Goal: Book appointment/travel/reservation

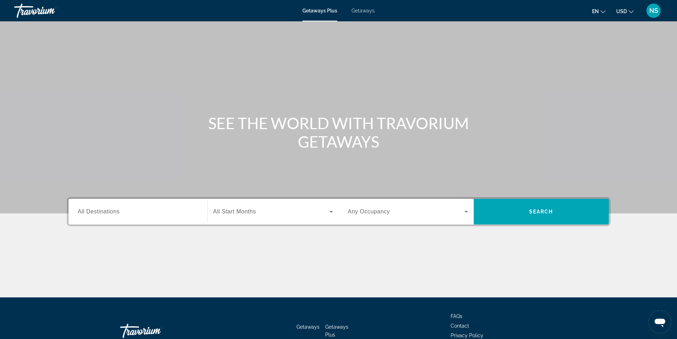
click at [92, 212] on span "All Destinations" at bounding box center [99, 211] width 42 height 6
click at [92, 212] on input "Destination All Destinations" at bounding box center [138, 212] width 120 height 9
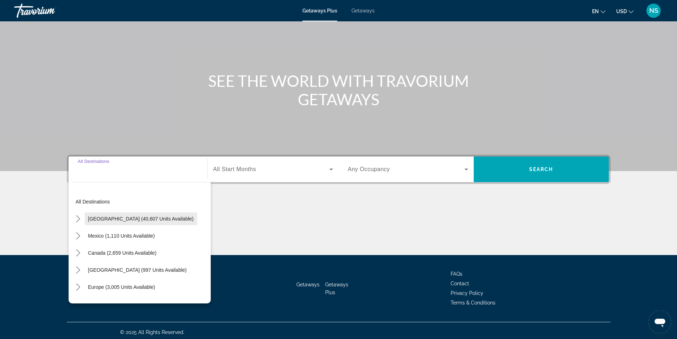
scroll to position [45, 0]
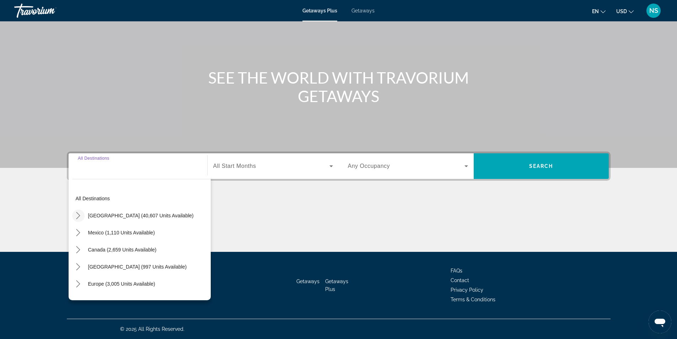
click at [76, 216] on icon "Toggle United States (40,607 units available) submenu" at bounding box center [78, 215] width 7 height 7
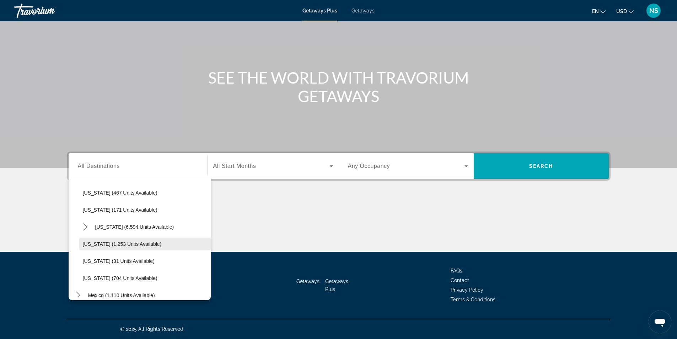
scroll to position [589, 0]
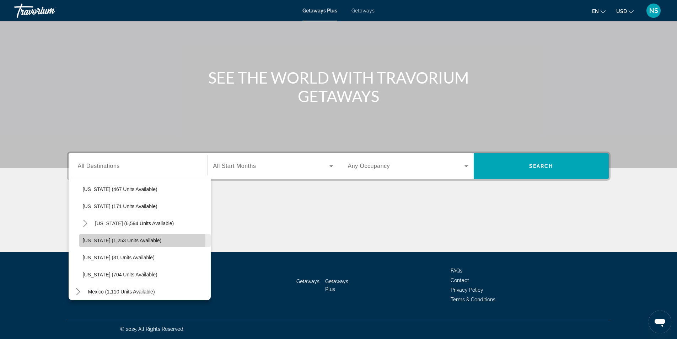
click at [128, 241] on span "[US_STATE] (1,253 units available)" at bounding box center [122, 240] width 79 height 6
type input "**********"
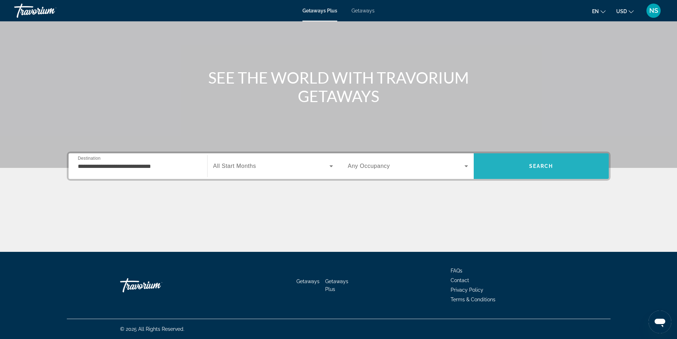
click at [520, 166] on span "Search" at bounding box center [541, 165] width 135 height 17
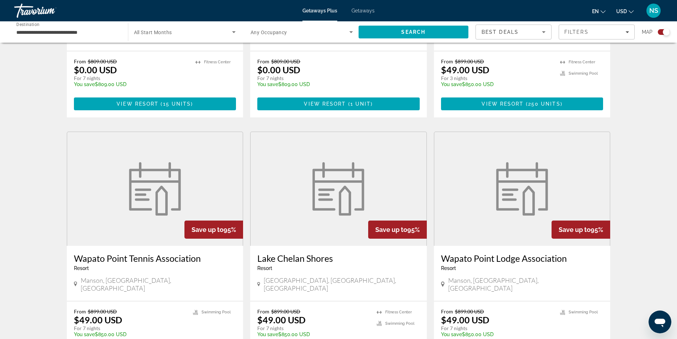
scroll to position [911, 0]
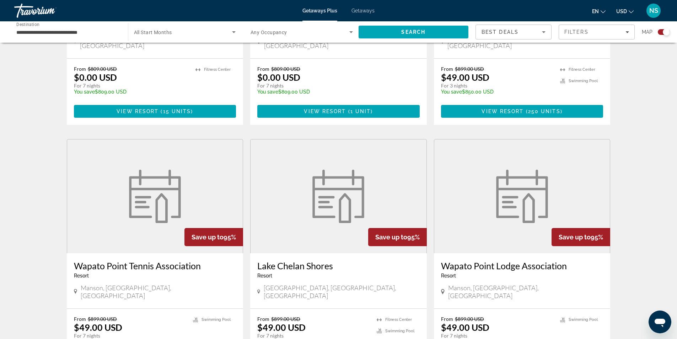
click at [350, 182] on img "Main content" at bounding box center [338, 196] width 60 height 53
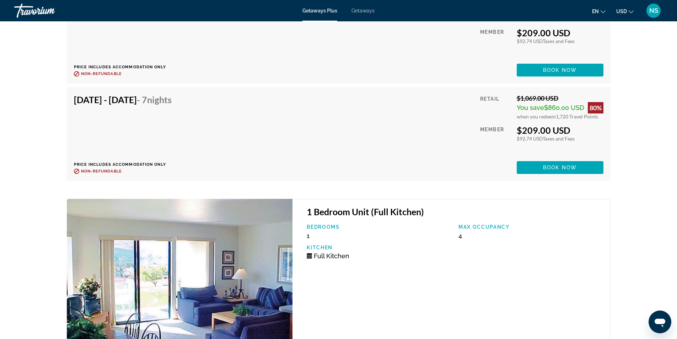
scroll to position [1973, 0]
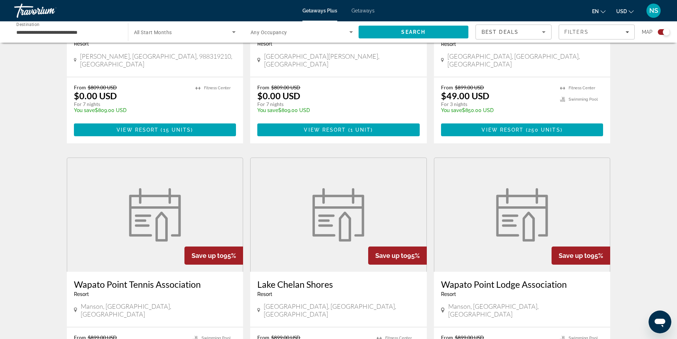
scroll to position [1031, 0]
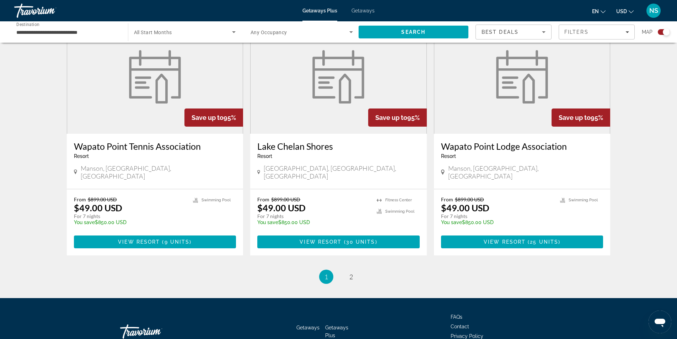
click at [522, 164] on div "Manson, WA, USA" at bounding box center [522, 172] width 162 height 17
click at [534, 239] on span "25 units" at bounding box center [544, 242] width 28 height 6
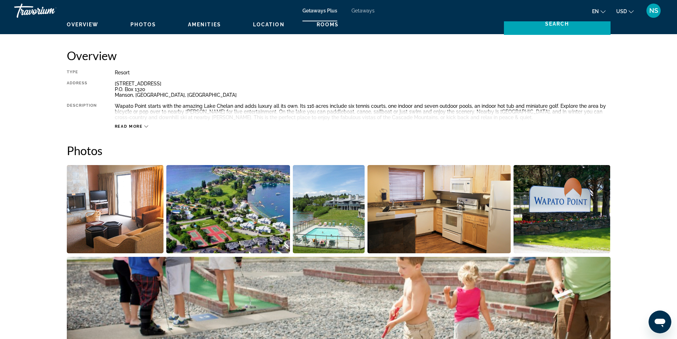
scroll to position [74, 0]
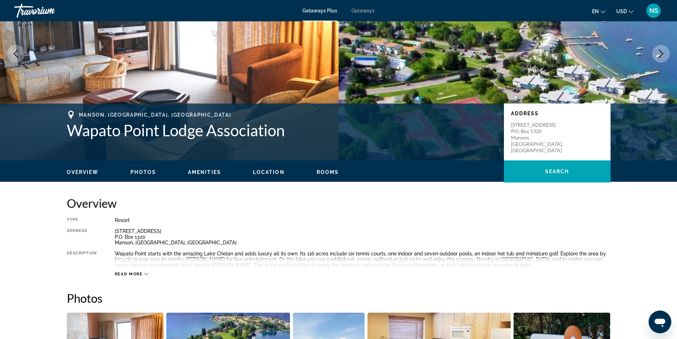
click at [138, 274] on span "Read more" at bounding box center [129, 273] width 28 height 5
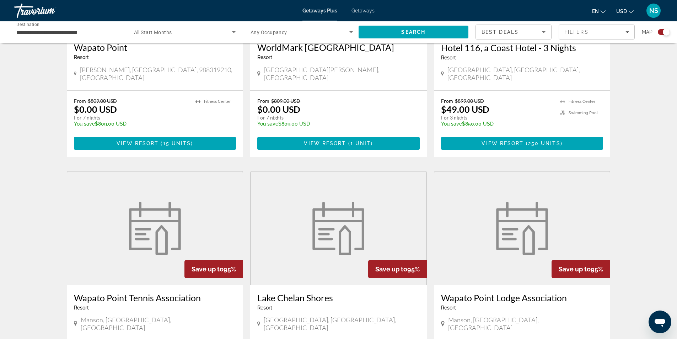
scroll to position [995, 0]
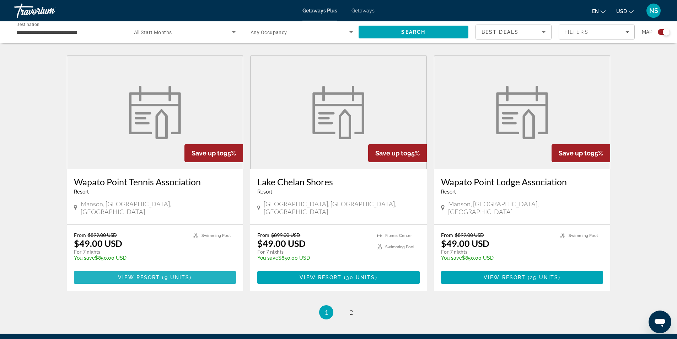
click at [171, 269] on span "Main content" at bounding box center [155, 277] width 162 height 17
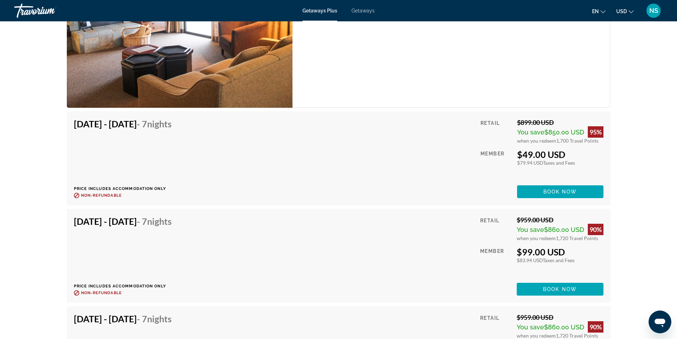
scroll to position [1252, 0]
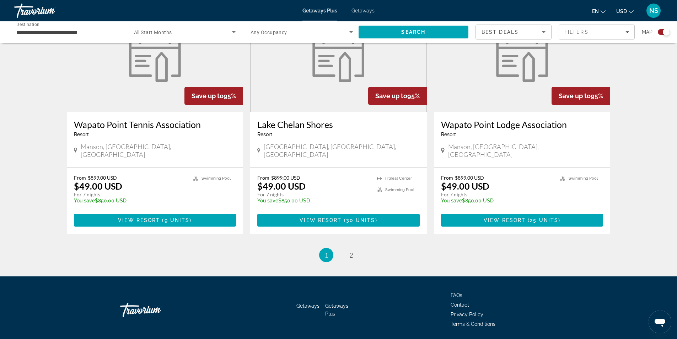
scroll to position [1053, 0]
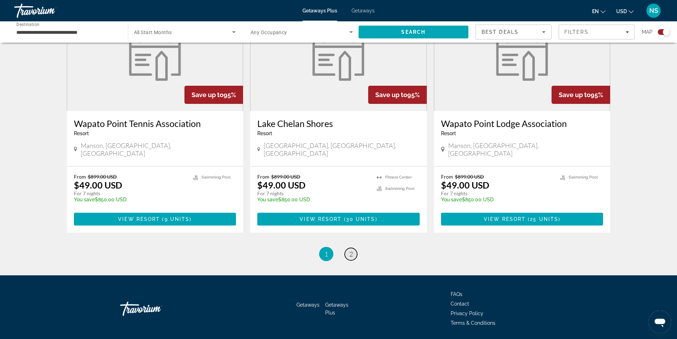
click at [351, 250] on span "2" at bounding box center [351, 254] width 4 height 8
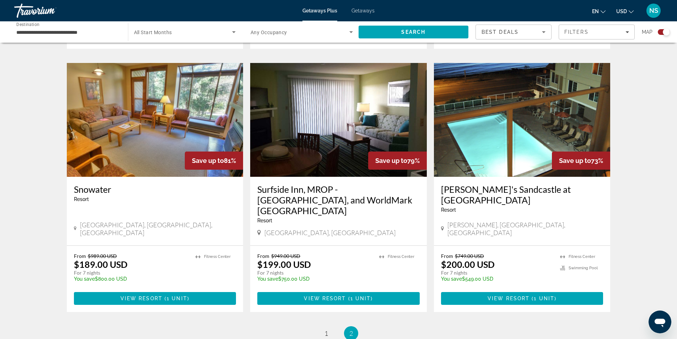
scroll to position [801, 0]
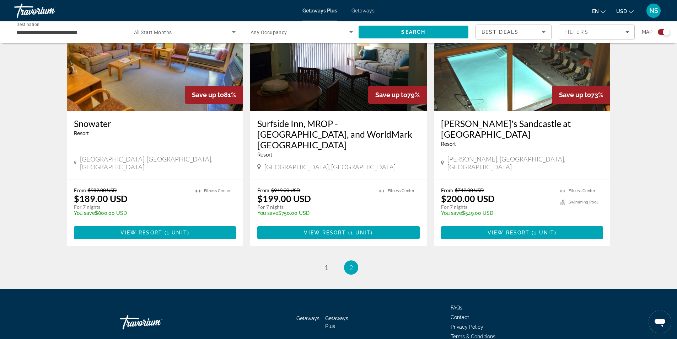
click at [174, 69] on img "Main content" at bounding box center [155, 54] width 177 height 114
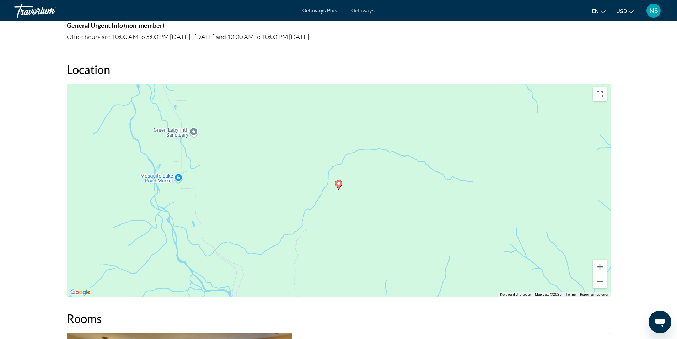
scroll to position [896, 0]
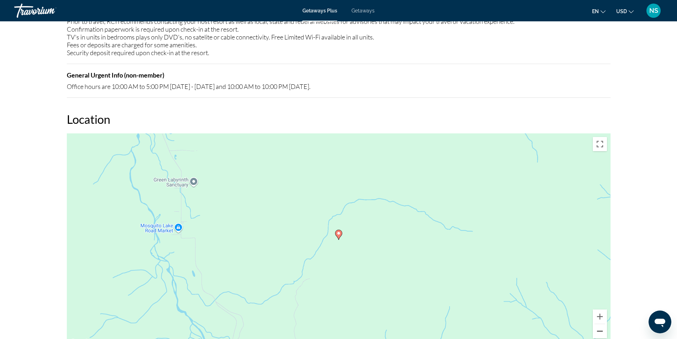
click at [601, 330] on button "Zoom out" at bounding box center [600, 331] width 14 height 14
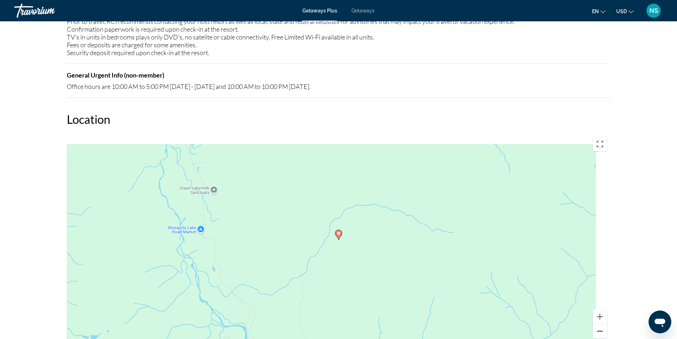
click at [601, 330] on button "Zoom out" at bounding box center [600, 331] width 14 height 14
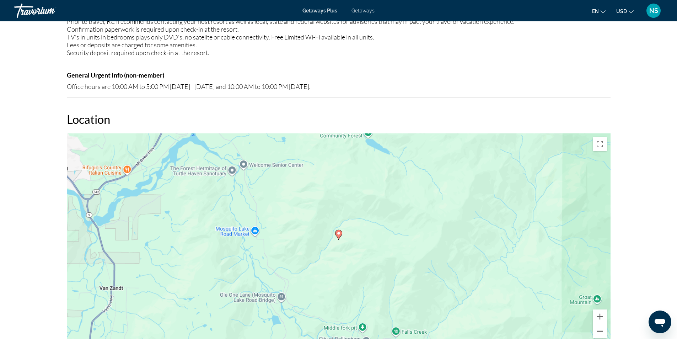
click at [601, 330] on button "Zoom out" at bounding box center [600, 331] width 14 height 14
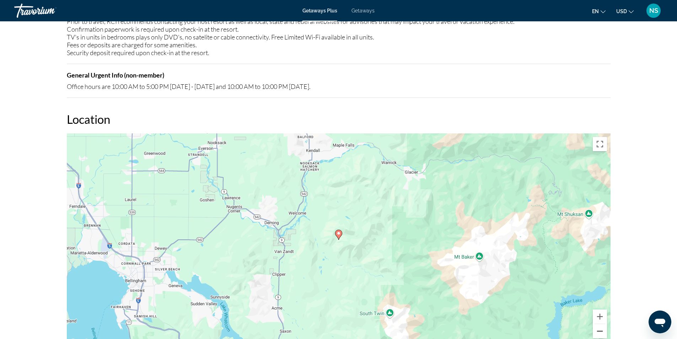
click at [597, 326] on button "Zoom out" at bounding box center [600, 331] width 14 height 14
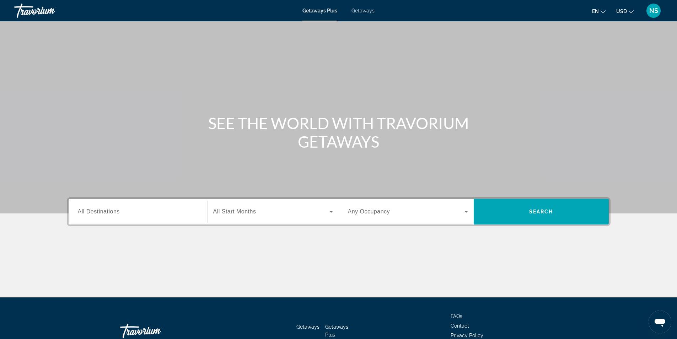
click at [92, 212] on span "All Destinations" at bounding box center [99, 211] width 42 height 6
click at [92, 212] on input "Destination All Destinations" at bounding box center [138, 212] width 120 height 9
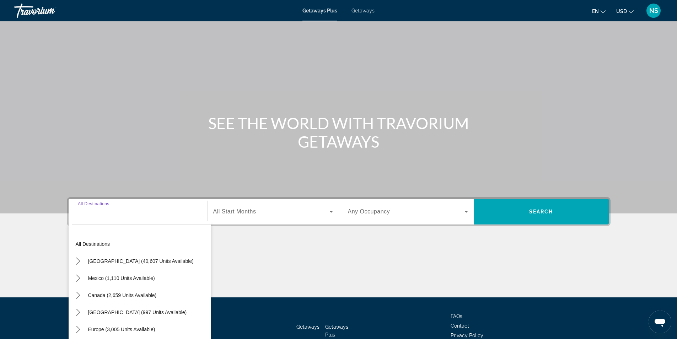
scroll to position [45, 0]
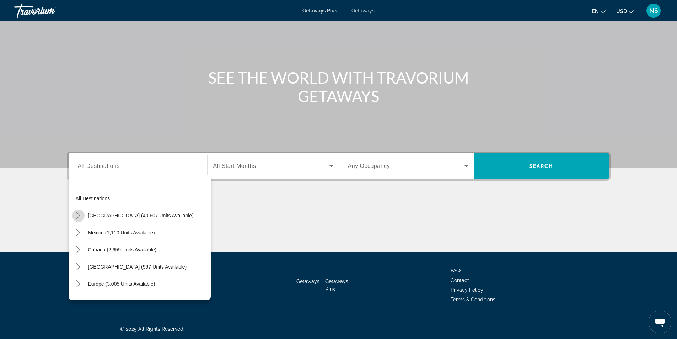
click at [80, 215] on icon "Toggle United States (40,607 units available) submenu" at bounding box center [78, 215] width 7 height 7
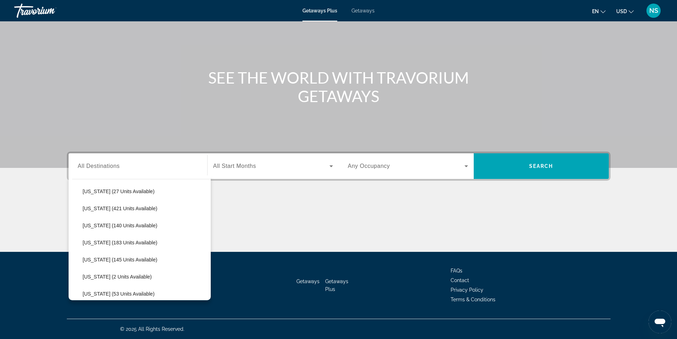
scroll to position [163, 0]
